Goal: Task Accomplishment & Management: Manage account settings

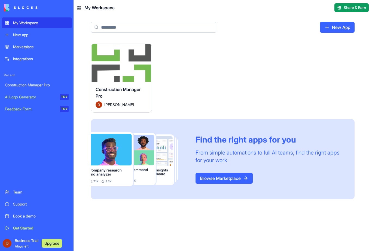
click at [129, 84] on div "Construction Manager Pro [PERSON_NAME]" at bounding box center [121, 97] width 61 height 31
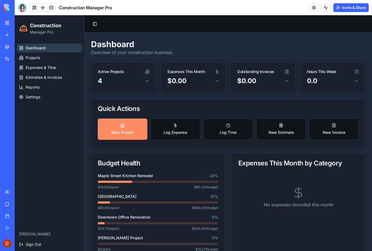
click at [41, 59] on link "Projects" at bounding box center [49, 57] width 65 height 9
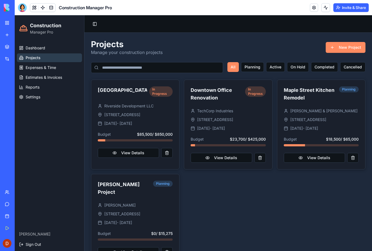
click at [166, 157] on button at bounding box center [166, 153] width 11 height 10
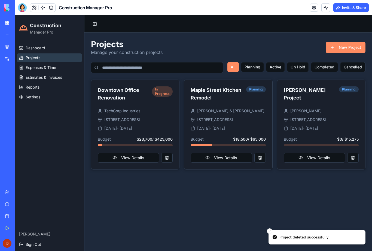
click at [146, 157] on button "View Details" at bounding box center [128, 158] width 61 height 10
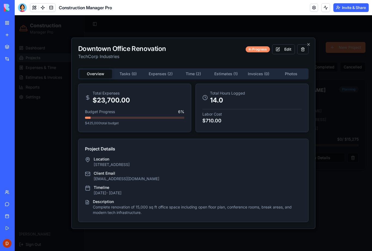
click at [131, 71] on div "Downtown Office Renovation TechCorp Industries In Progress Edit Overview Tasks …" at bounding box center [193, 133] width 244 height 191
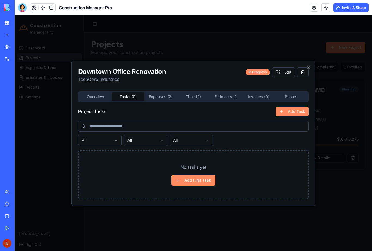
click at [312, 66] on div "Downtown Office Renovation TechCorp Industries In Progress Edit Overview Tasks …" at bounding box center [193, 134] width 244 height 146
click at [309, 65] on icon "button" at bounding box center [309, 67] width 4 height 4
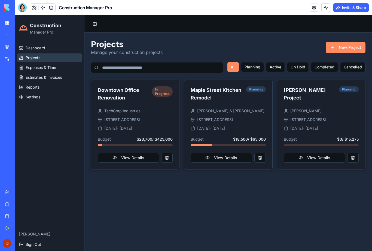
click at [142, 159] on button "View Details" at bounding box center [128, 158] width 61 height 10
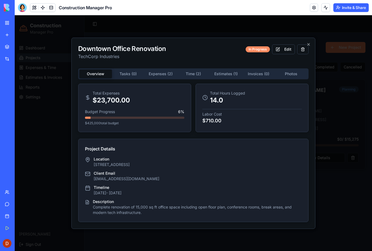
click at [166, 71] on div "Downtown Office Renovation TechCorp Industries In Progress Edit Overview Tasks …" at bounding box center [193, 133] width 244 height 191
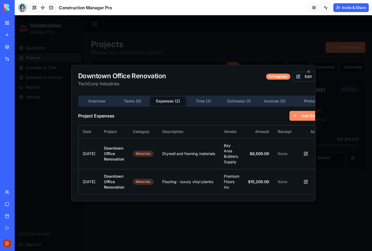
click at [205, 102] on button "Time ( 2 )" at bounding box center [203, 101] width 35 height 9
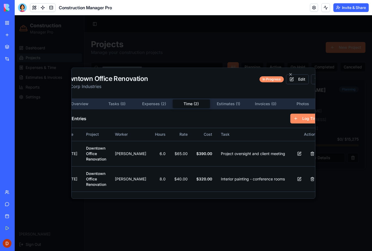
scroll to position [0, 18]
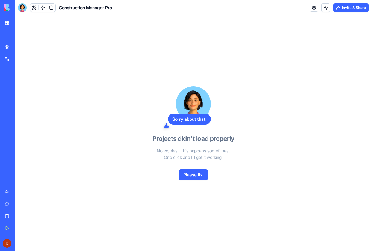
click at [203, 172] on button "Please fix!" at bounding box center [193, 174] width 29 height 11
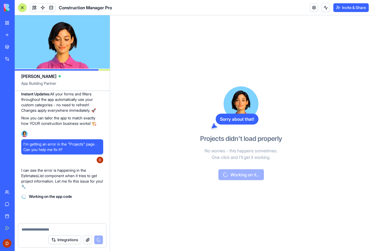
scroll to position [2053, 0]
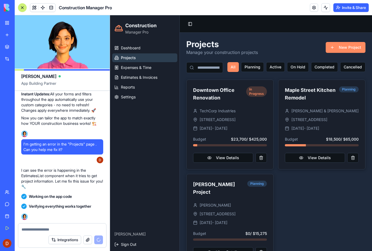
click at [133, 159] on div "Dashboard Projects Expenses & Time Estimates & Invoices Reports Settings" at bounding box center [145, 134] width 70 height 186
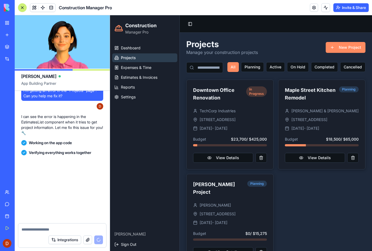
scroll to position [2145, 0]
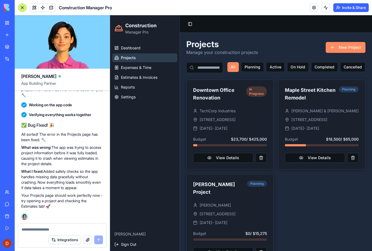
click at [241, 158] on button "View Details" at bounding box center [223, 158] width 60 height 10
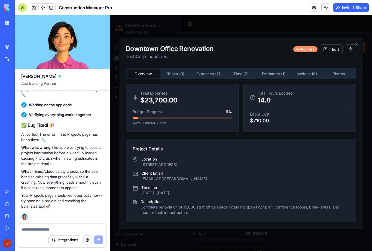
click at [246, 74] on div "Downtown Office Renovation TechCorp Industries In Progress Edit Overview Tasks …" at bounding box center [241, 133] width 244 height 191
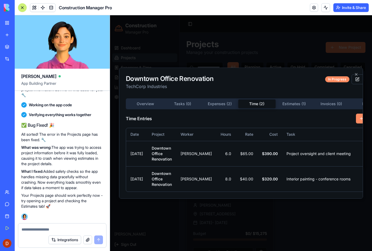
click at [357, 71] on div "Downtown Office Renovation TechCorp Industries In Progress Edit Overview Tasks …" at bounding box center [241, 133] width 244 height 131
click at [358, 73] on icon "button" at bounding box center [356, 74] width 4 height 4
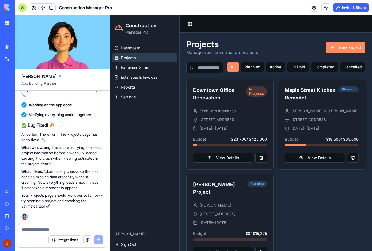
click at [254, 67] on button "Planning" at bounding box center [252, 67] width 23 height 10
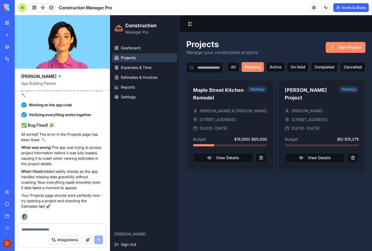
click at [234, 70] on button "All" at bounding box center [234, 67] width 12 height 10
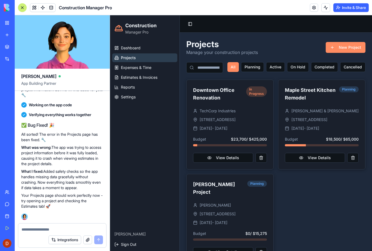
click at [240, 159] on button "View Details" at bounding box center [223, 158] width 60 height 10
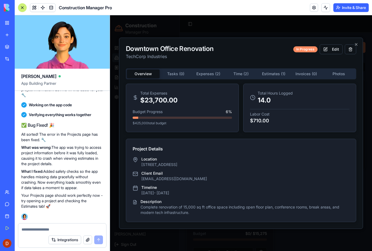
click at [279, 76] on div "Downtown Office Renovation TechCorp Industries In Progress Edit Overview Tasks …" at bounding box center [241, 133] width 244 height 191
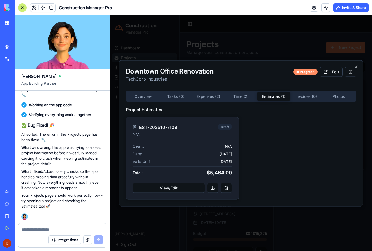
click at [176, 187] on button "View/Edit" at bounding box center [169, 188] width 72 height 10
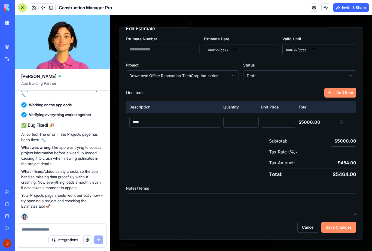
scroll to position [9, 0]
click at [341, 229] on button "Save Changes" at bounding box center [339, 227] width 35 height 11
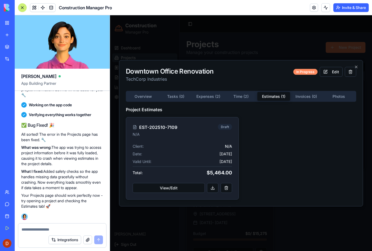
click at [214, 189] on button at bounding box center [212, 188] width 11 height 10
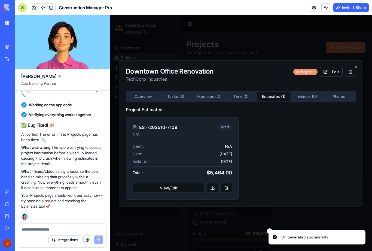
click at [283, 236] on div at bounding box center [241, 133] width 262 height 236
